Goal: Entertainment & Leisure: Consume media (video, audio)

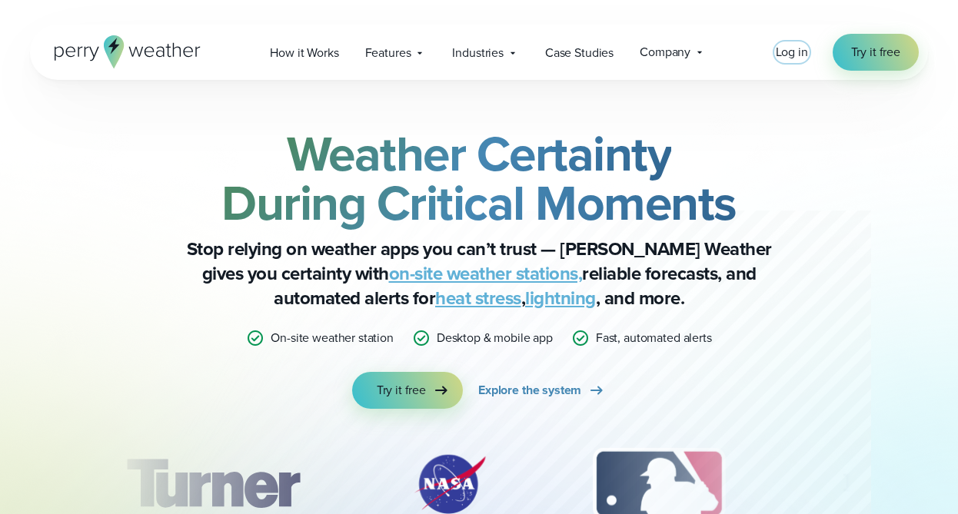
click at [790, 52] on span "Log in" at bounding box center [792, 52] width 32 height 18
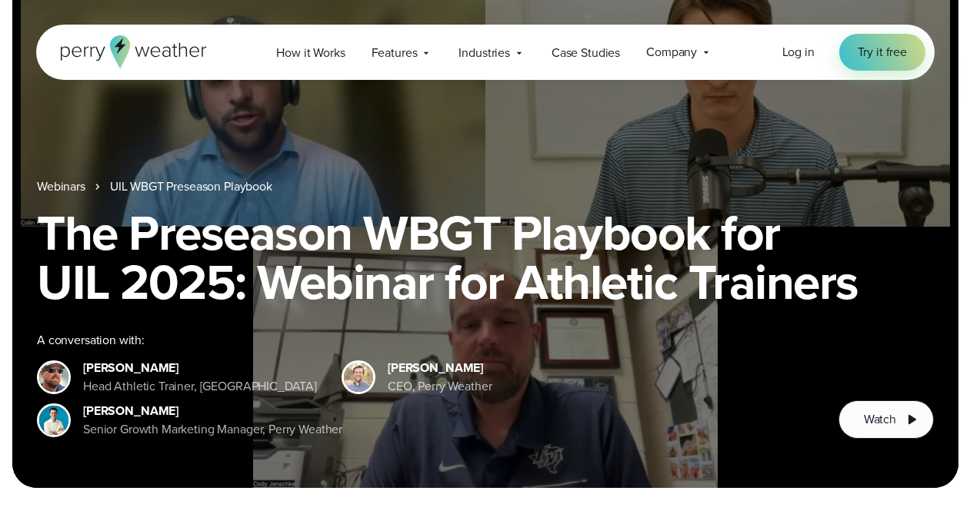
scroll to position [68, 0]
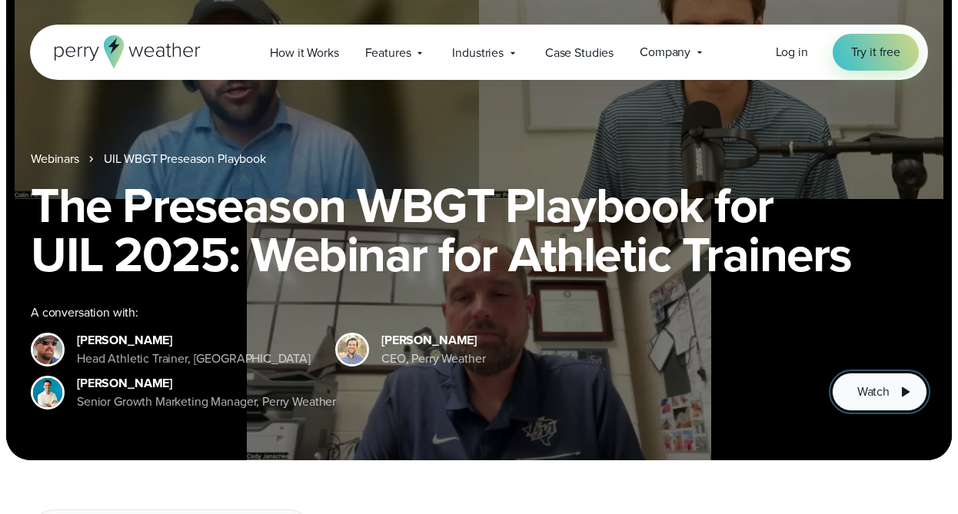
click at [897, 398] on icon at bounding box center [905, 392] width 18 height 18
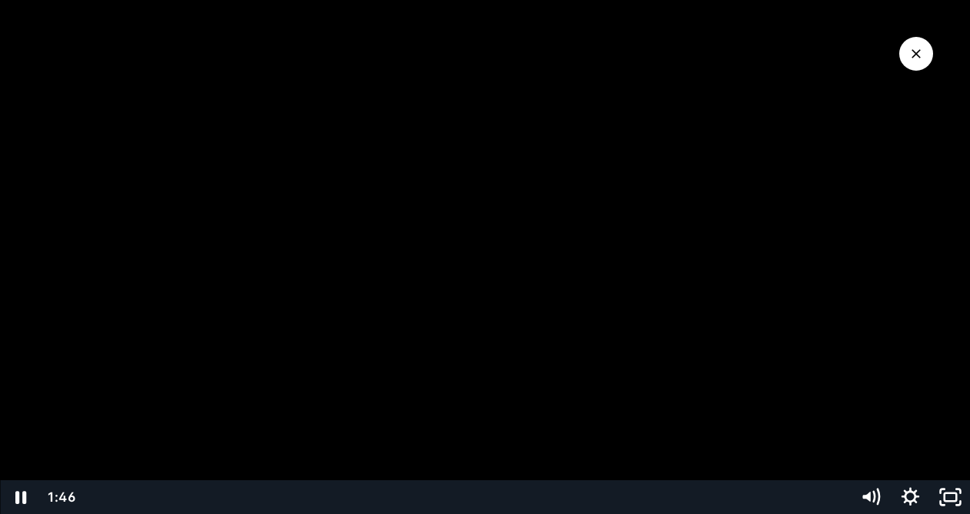
click at [884, 37] on div at bounding box center [485, 257] width 970 height 514
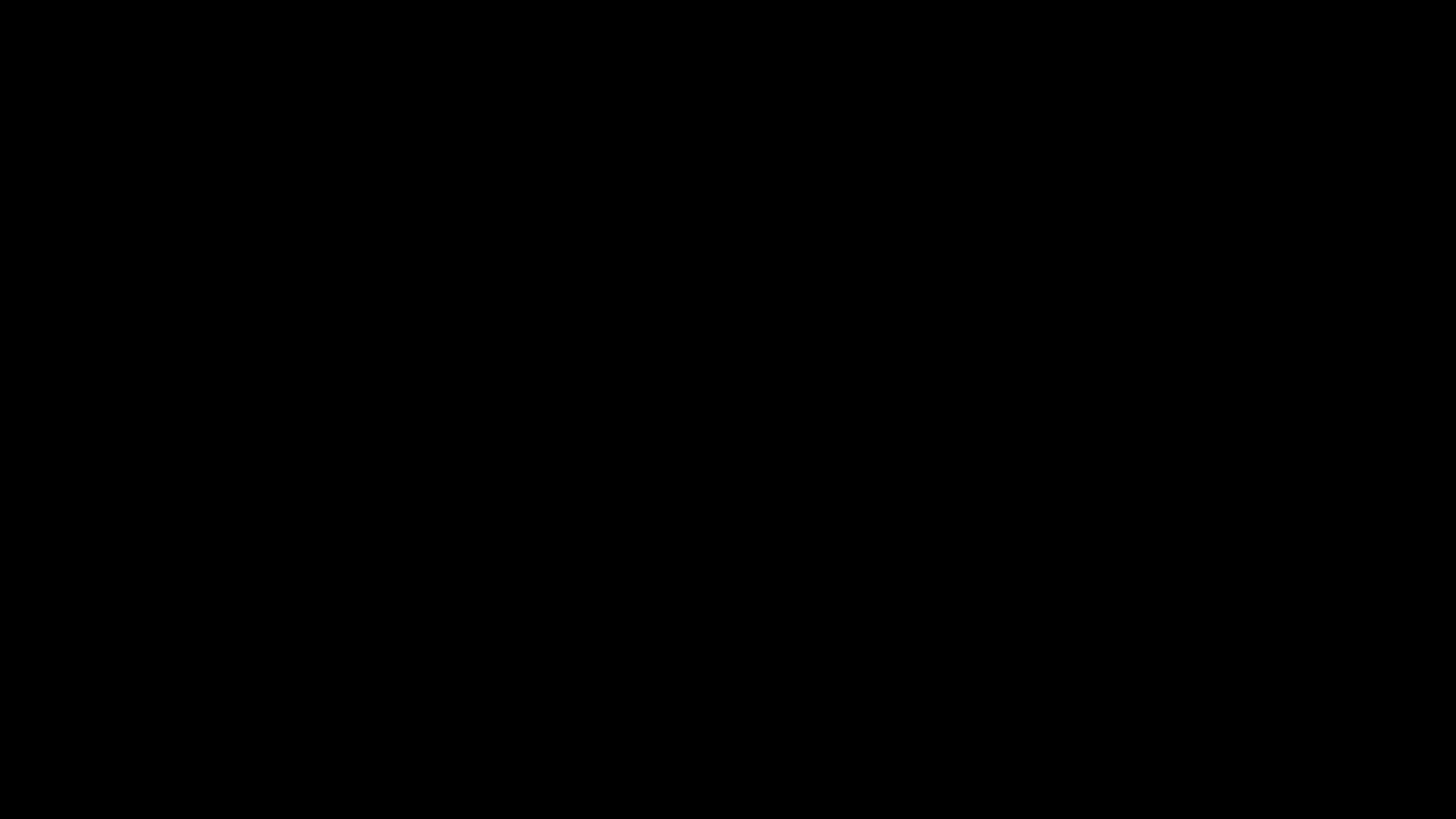
click at [0, 0] on button "Pause: The Preseason WBGT Playbook For UIL (2025)" at bounding box center [0, 0] width 1 height 1
